Goal: Task Accomplishment & Management: Use online tool/utility

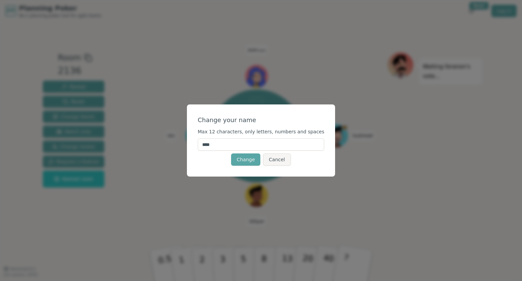
drag, startPoint x: 239, startPoint y: 146, endPoint x: 205, endPoint y: 144, distance: 33.4
click at [205, 144] on div "Change your name Max 12 characters, only letters, numbers and spaces **** Chang…" at bounding box center [261, 140] width 149 height 72
type input "********"
click at [245, 157] on button "Change" at bounding box center [245, 159] width 29 height 12
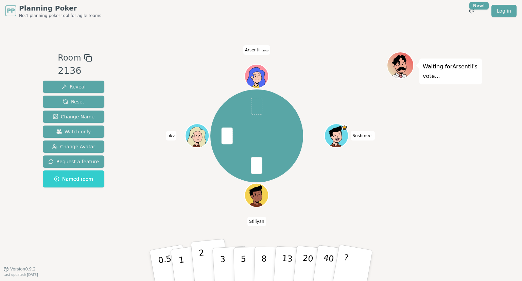
click at [201, 255] on p "2" at bounding box center [203, 266] width 9 height 37
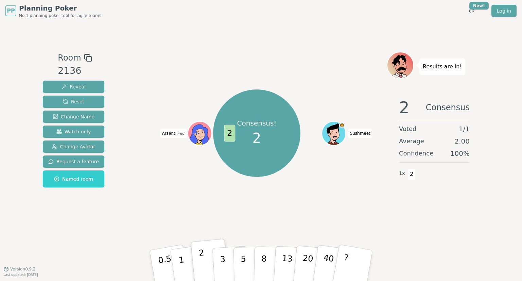
click at [201, 249] on p "2" at bounding box center [203, 266] width 9 height 37
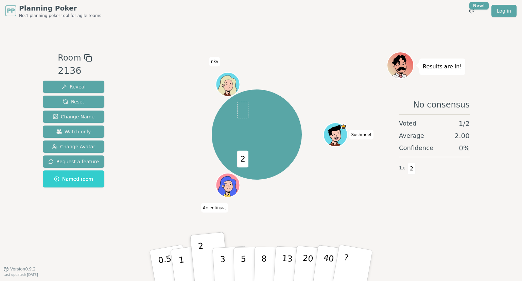
click at [231, 181] on icon at bounding box center [227, 186] width 22 height 21
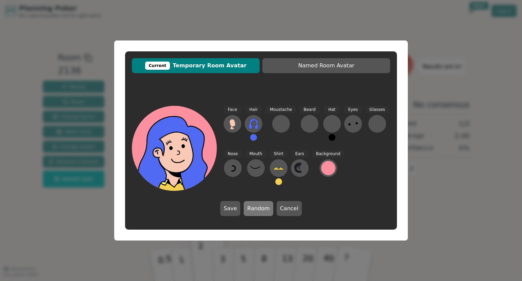
click at [259, 212] on button "Random" at bounding box center [258, 208] width 29 height 15
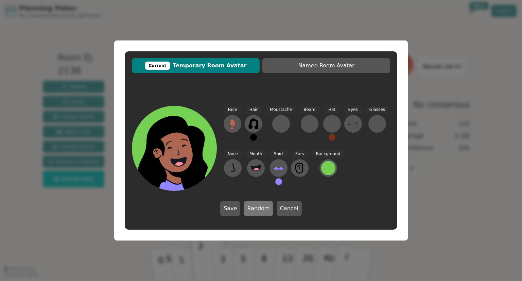
click at [259, 212] on button "Random" at bounding box center [258, 208] width 29 height 15
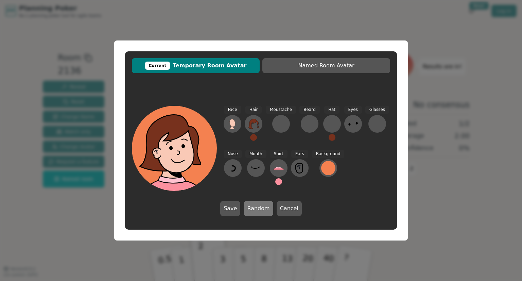
click at [259, 212] on button "Random" at bounding box center [258, 208] width 29 height 15
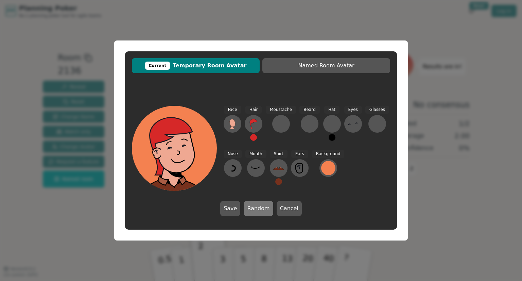
click at [259, 212] on button "Random" at bounding box center [258, 208] width 29 height 15
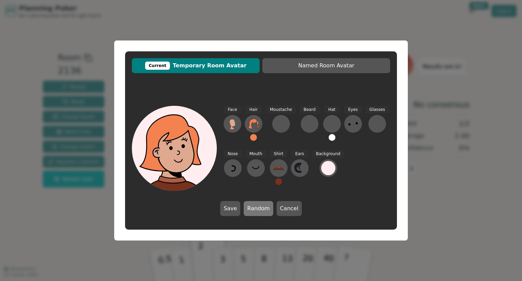
click at [259, 212] on button "Random" at bounding box center [258, 208] width 29 height 15
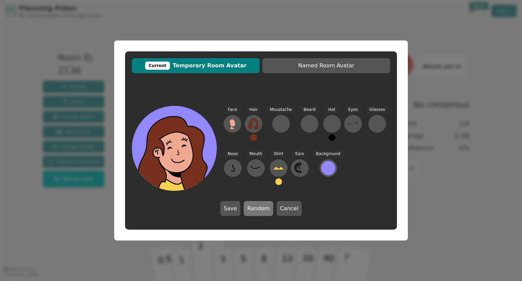
click at [259, 212] on button "Random" at bounding box center [258, 208] width 29 height 15
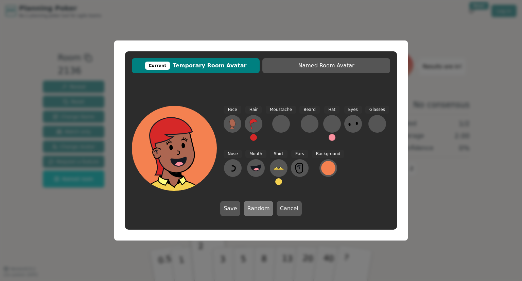
click at [259, 212] on button "Random" at bounding box center [258, 208] width 29 height 15
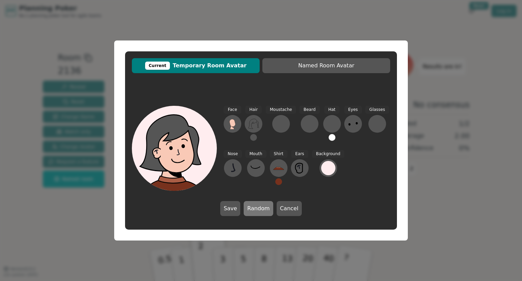
click at [259, 213] on button "Random" at bounding box center [258, 208] width 29 height 15
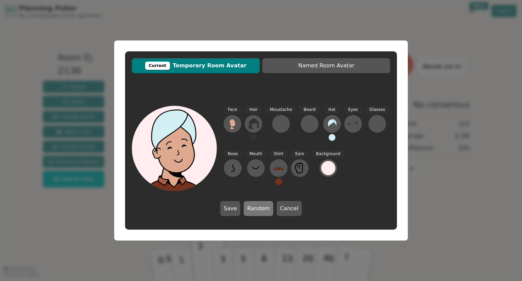
click at [259, 213] on button "Random" at bounding box center [258, 208] width 29 height 15
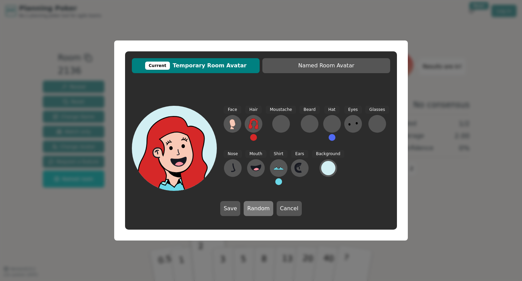
click at [259, 213] on button "Random" at bounding box center [258, 208] width 29 height 15
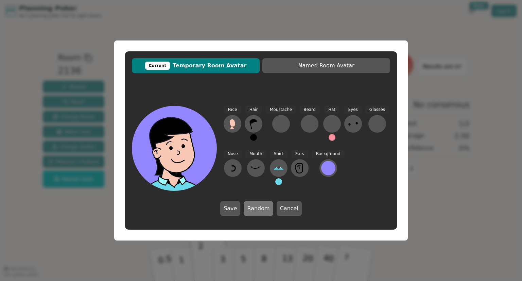
click at [259, 213] on button "Random" at bounding box center [258, 208] width 29 height 15
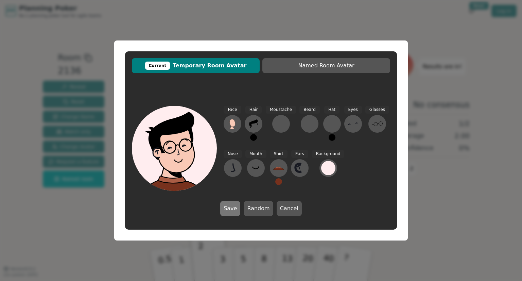
click at [239, 207] on button "Save" at bounding box center [230, 208] width 20 height 15
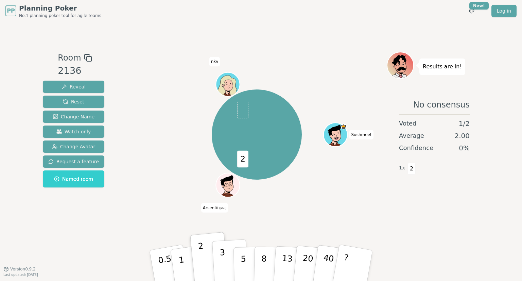
click at [222, 254] on p "3" at bounding box center [223, 266] width 7 height 37
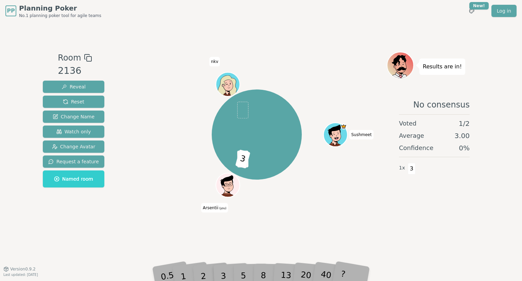
click at [204, 273] on div "2" at bounding box center [210, 266] width 22 height 26
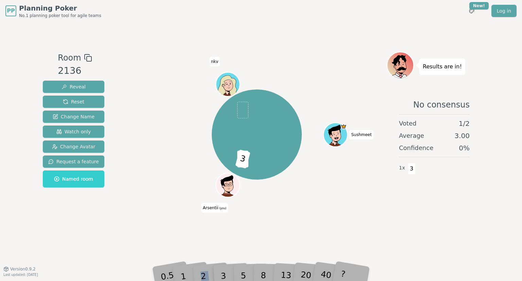
click at [204, 273] on div "2" at bounding box center [210, 266] width 22 height 26
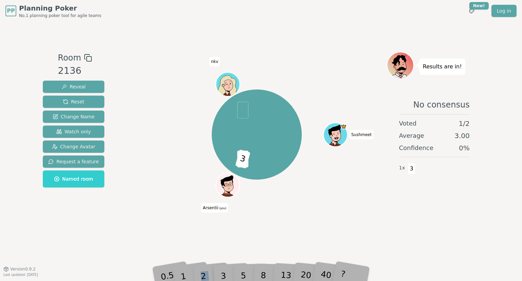
click at [204, 273] on div "2" at bounding box center [210, 266] width 22 height 26
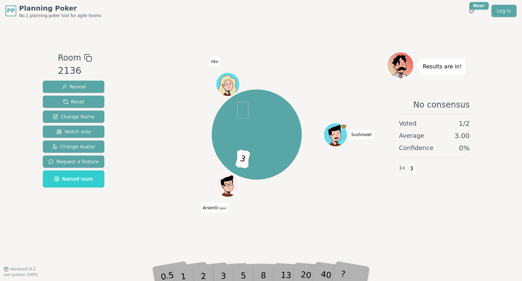
click at [204, 273] on div "2" at bounding box center [210, 266] width 22 height 26
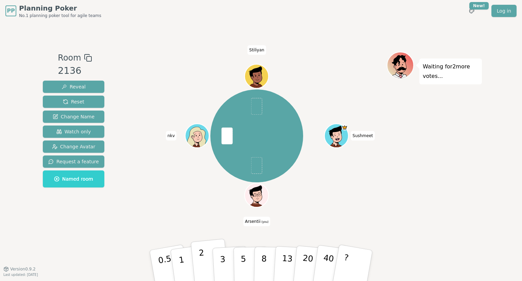
click at [207, 255] on button "2" at bounding box center [210, 266] width 39 height 54
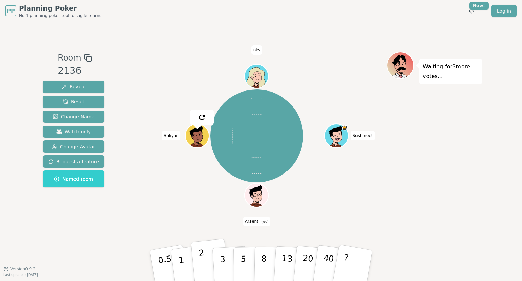
click at [201, 259] on p "2" at bounding box center [203, 266] width 9 height 37
